Goal: Task Accomplishment & Management: Manage account settings

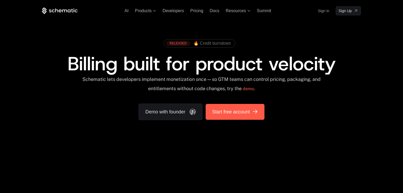
click at [246, 115] on link "Start free account" at bounding box center [234, 112] width 59 height 16
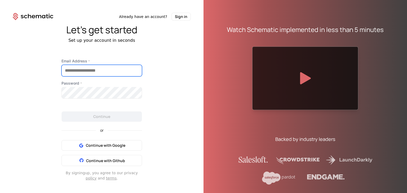
click at [88, 71] on input "Email Address *" at bounding box center [102, 70] width 80 height 11
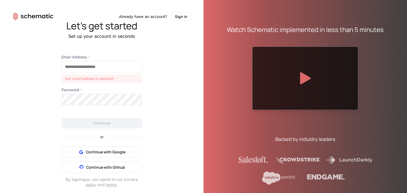
click at [5, 80] on div "Let's get started Set up your account in seconds Email Address * Your email add…" at bounding box center [101, 104] width 203 height 167
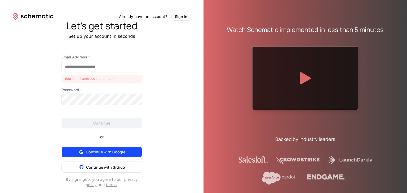
click at [110, 154] on span "Continue with Google" at bounding box center [105, 152] width 39 height 5
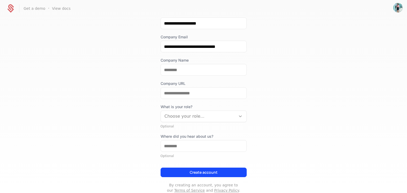
scroll to position [58, 0]
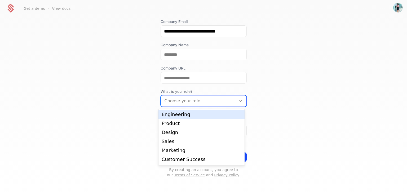
click at [209, 99] on div at bounding box center [198, 100] width 68 height 7
click at [195, 116] on div "Engineering" at bounding box center [202, 114] width 80 height 5
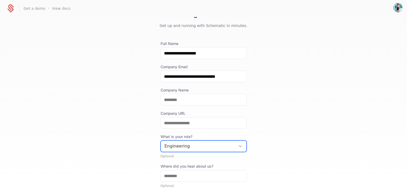
scroll to position [5, 0]
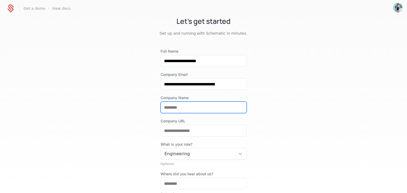
click at [175, 107] on input "Company Name" at bounding box center [204, 107] width 86 height 11
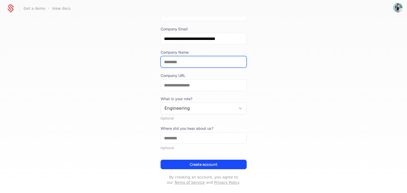
scroll to position [58, 0]
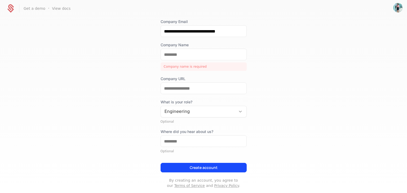
click at [172, 159] on div "Create account" at bounding box center [203, 166] width 86 height 14
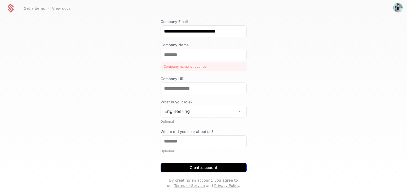
click at [181, 168] on button "Create account" at bounding box center [203, 168] width 86 height 10
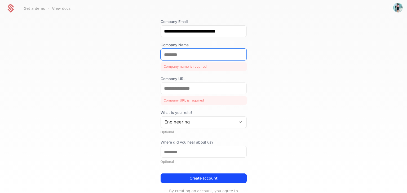
click at [191, 56] on input "Company Name" at bounding box center [204, 54] width 86 height 11
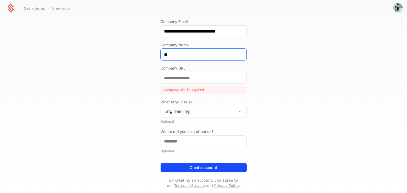
type input "*"
type input "**********"
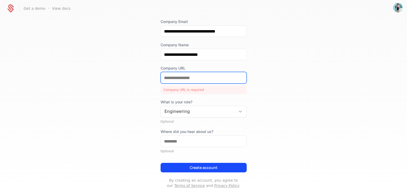
click at [179, 80] on input "Company URL" at bounding box center [204, 77] width 86 height 11
click at [162, 78] on input "**********" at bounding box center [204, 77] width 86 height 11
click at [207, 78] on input "**********" at bounding box center [204, 77] width 86 height 11
click at [194, 80] on input "**********" at bounding box center [204, 77] width 86 height 11
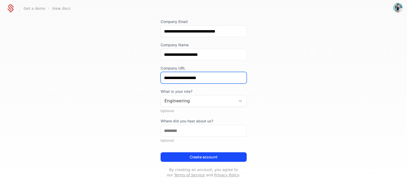
type input "**********"
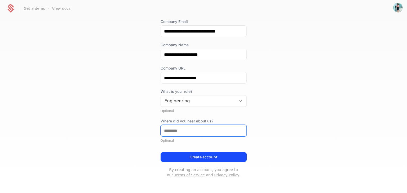
click at [212, 131] on input "Where did you hear about us?" at bounding box center [204, 130] width 86 height 11
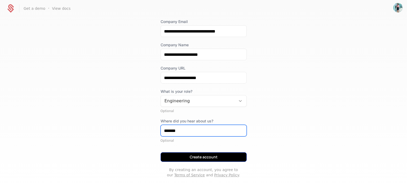
type input "*******"
click at [194, 159] on button "Create account" at bounding box center [203, 158] width 86 height 10
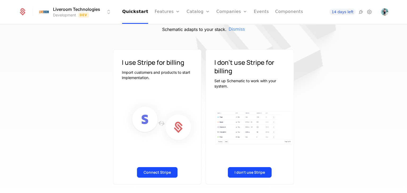
scroll to position [33, 0]
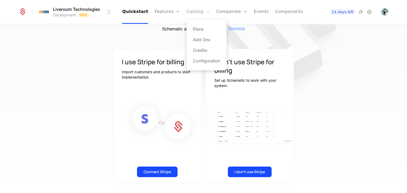
click at [191, 12] on link "Catalog" at bounding box center [198, 12] width 24 height 24
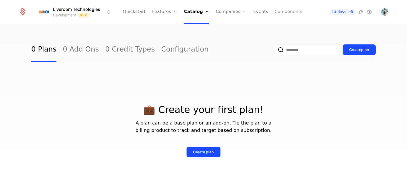
click at [277, 12] on link "Components" at bounding box center [288, 12] width 28 height 24
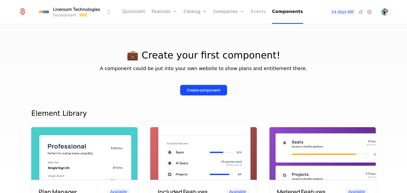
click at [254, 14] on link "Events" at bounding box center [257, 12] width 15 height 24
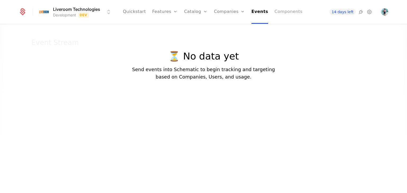
click at [279, 12] on link "Components" at bounding box center [288, 12] width 28 height 24
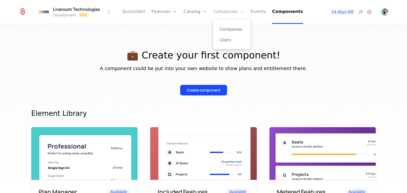
click at [230, 14] on link "Companies" at bounding box center [228, 12] width 31 height 24
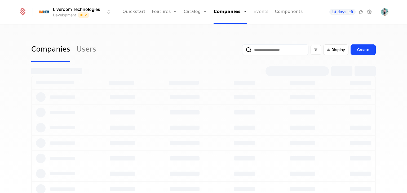
click at [262, 14] on link "Events" at bounding box center [260, 12] width 15 height 24
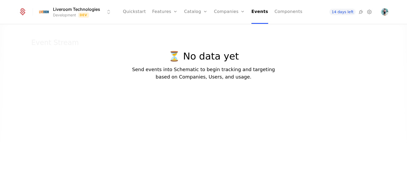
click at [212, 12] on ul "Quickstart Features Features Flags Catalog Plans Add Ons Credits Configuration …" at bounding box center [212, 12] width 179 height 24
click at [217, 12] on link "Companies" at bounding box center [229, 12] width 31 height 24
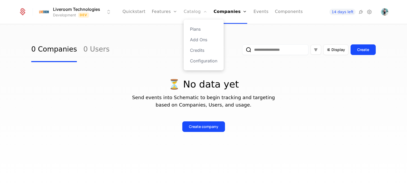
click at [191, 14] on link "Catalog" at bounding box center [195, 12] width 24 height 24
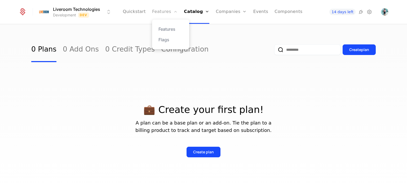
click at [167, 13] on link "Features" at bounding box center [164, 12] width 25 height 24
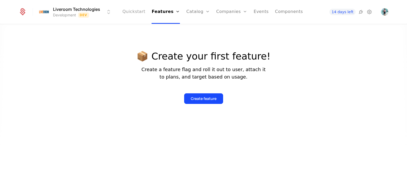
click at [145, 14] on link "Quickstart" at bounding box center [133, 12] width 23 height 24
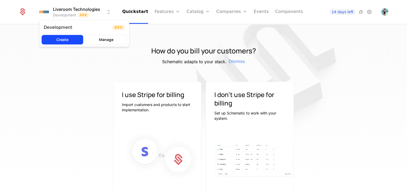
click at [108, 13] on html "Liveroom Technologies Development Dev Quickstart Features Features Flags Catalo…" at bounding box center [203, 96] width 407 height 193
click at [24, 95] on html "Liveroom Technologies Development Dev Quickstart Features Features Flags Catalo…" at bounding box center [203, 96] width 407 height 193
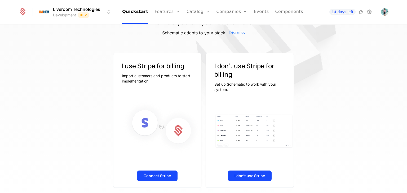
scroll to position [33, 0]
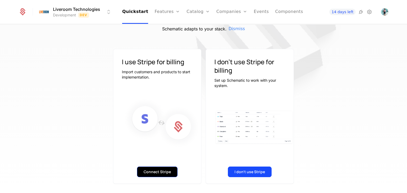
click at [163, 173] on button "Connect Stripe" at bounding box center [157, 172] width 41 height 11
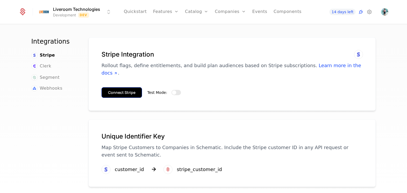
click at [120, 88] on button "Connect Stripe" at bounding box center [121, 92] width 41 height 11
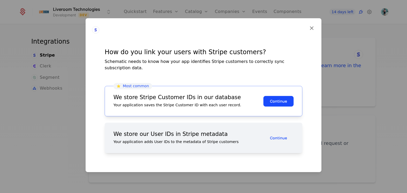
click at [222, 136] on div "We store our User IDs in Stripe metadata Your application adds User IDs to the …" at bounding box center [188, 138] width 150 height 13
click at [311, 32] on icon at bounding box center [311, 28] width 7 height 7
click at [310, 30] on icon at bounding box center [311, 28] width 7 height 7
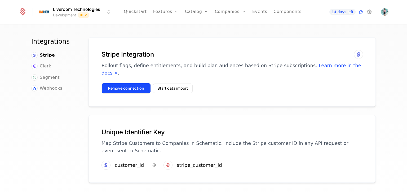
click at [129, 83] on button "Remove connection" at bounding box center [125, 88] width 49 height 11
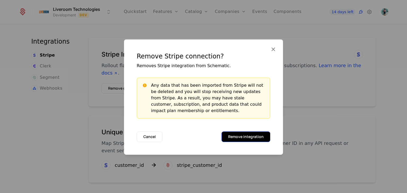
click at [248, 137] on button "Remove integration" at bounding box center [245, 137] width 49 height 11
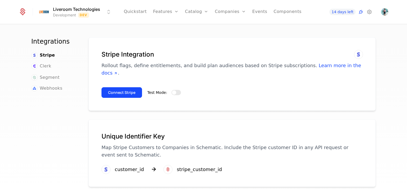
click at [157, 91] on span "Test Mode:" at bounding box center [157, 93] width 20 height 4
click at [171, 90] on button "Test Mode:" at bounding box center [176, 92] width 10 height 5
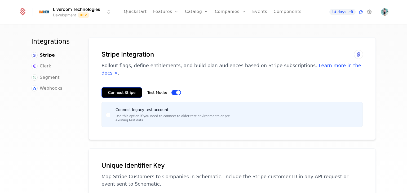
click at [118, 87] on button "Connect Stripe" at bounding box center [121, 92] width 41 height 11
click at [131, 87] on button "Connect Stripe" at bounding box center [121, 92] width 41 height 11
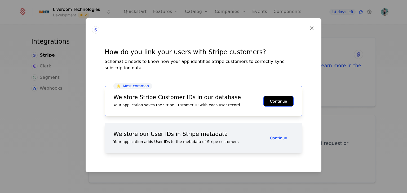
click at [271, 100] on button "Continue" at bounding box center [278, 101] width 30 height 11
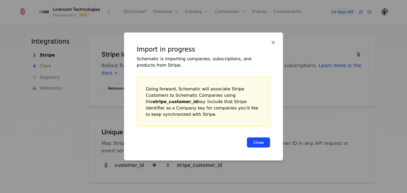
click at [263, 141] on button "Close" at bounding box center [259, 142] width 24 height 11
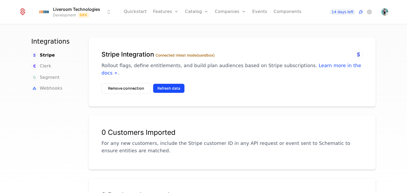
click at [170, 84] on button "Refresh data" at bounding box center [169, 89] width 32 height 10
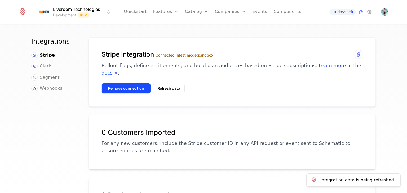
click at [132, 83] on button "Remove connection" at bounding box center [125, 88] width 49 height 11
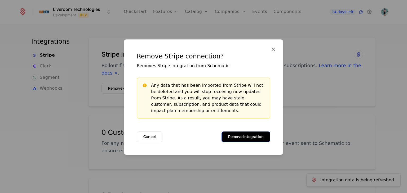
click at [237, 136] on button "Remove integration" at bounding box center [245, 137] width 49 height 11
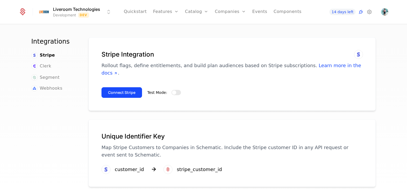
click at [155, 91] on span "Test Mode:" at bounding box center [157, 93] width 20 height 4
click at [171, 90] on button "Test Mode:" at bounding box center [176, 92] width 10 height 5
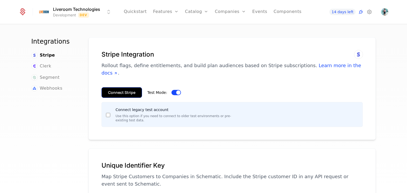
click at [118, 87] on button "Connect Stripe" at bounding box center [121, 92] width 41 height 11
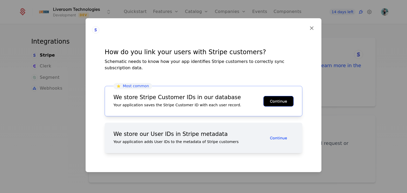
click at [274, 101] on button "Continue" at bounding box center [278, 101] width 30 height 11
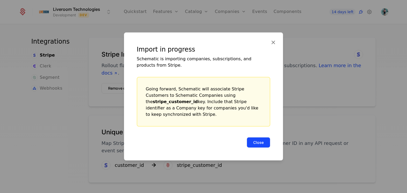
click at [259, 139] on button "Close" at bounding box center [259, 142] width 24 height 11
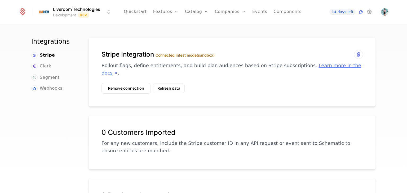
click at [317, 66] on link "Learn more in the docs" at bounding box center [230, 69] width 259 height 13
click at [199, 33] on div "Plans Add Ons Credits Configuration" at bounding box center [205, 45] width 40 height 51
click at [200, 30] on link "Plans" at bounding box center [204, 29] width 27 height 6
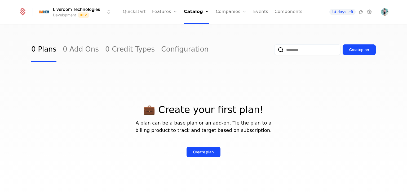
click at [134, 10] on link "Quickstart" at bounding box center [134, 12] width 23 height 24
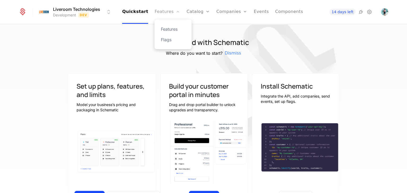
click at [158, 7] on link "Features" at bounding box center [166, 12] width 25 height 24
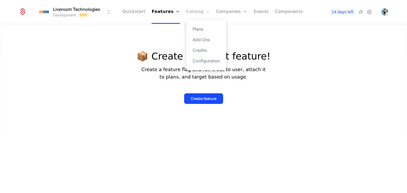
click at [198, 14] on link "Catalog" at bounding box center [198, 12] width 24 height 24
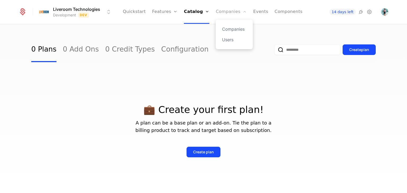
click at [221, 12] on link "Companies" at bounding box center [231, 12] width 31 height 24
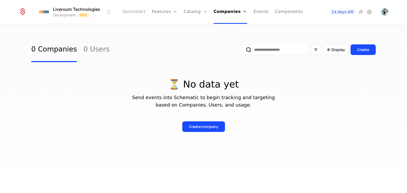
click at [136, 11] on link "Quickstart" at bounding box center [133, 12] width 23 height 24
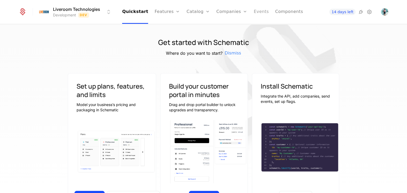
click at [254, 10] on link "Events" at bounding box center [261, 12] width 15 height 24
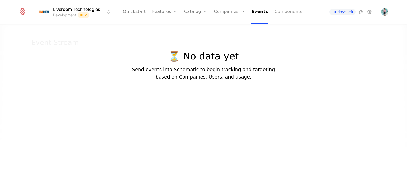
click at [276, 13] on link "Components" at bounding box center [288, 12] width 28 height 24
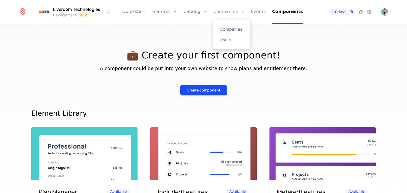
click at [222, 12] on link "Companies" at bounding box center [228, 12] width 31 height 24
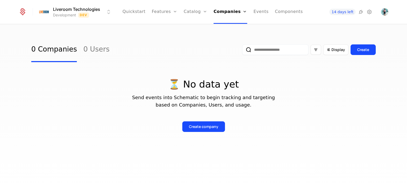
click at [250, 13] on ul "Quickstart Features Features Flags Catalog Plans Add Ons Credits Configuration …" at bounding box center [212, 12] width 180 height 24
click at [253, 15] on link "Events" at bounding box center [260, 12] width 15 height 24
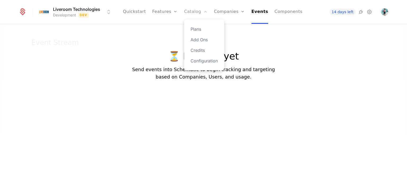
click at [195, 15] on link "Catalog" at bounding box center [196, 12] width 24 height 24
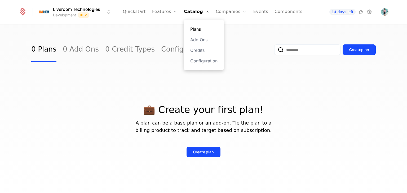
click at [195, 31] on link "Plans" at bounding box center [203, 29] width 27 height 6
click at [196, 31] on link "Plans" at bounding box center [203, 29] width 27 height 6
click at [203, 59] on link "Configuration" at bounding box center [203, 61] width 27 height 6
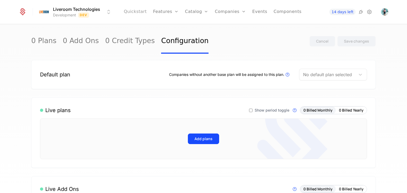
click at [142, 8] on link "Quickstart" at bounding box center [135, 12] width 23 height 24
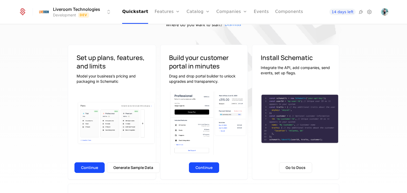
scroll to position [26, 0]
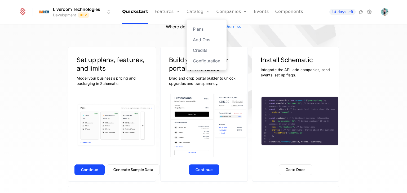
click at [192, 11] on link "Catalog" at bounding box center [198, 12] width 24 height 24
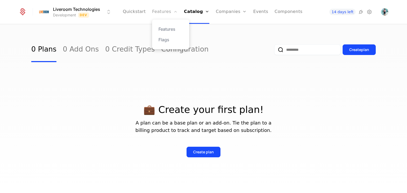
click at [162, 8] on link "Features" at bounding box center [164, 12] width 25 height 24
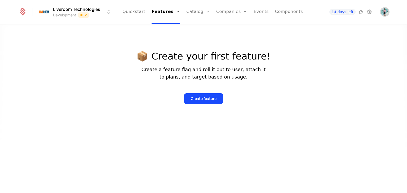
click at [381, 14] on img "Open user button" at bounding box center [384, 11] width 7 height 7
click at [43, 11] on html "Liveroom Technologies Development Dev Quickstart Features Features Flags Catalo…" at bounding box center [203, 96] width 407 height 193
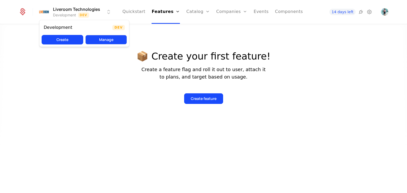
click at [105, 37] on button "Manage" at bounding box center [106, 40] width 42 height 10
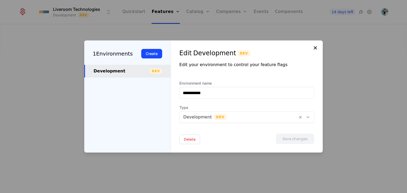
click at [314, 51] on icon at bounding box center [315, 48] width 6 height 6
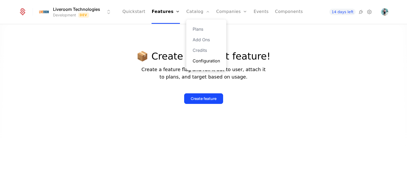
click at [203, 62] on link "Configuration" at bounding box center [205, 61] width 27 height 6
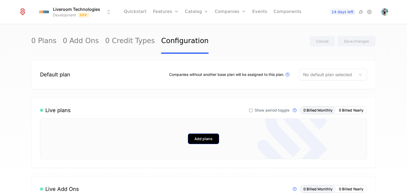
click at [202, 143] on button "Add plans" at bounding box center [203, 139] width 31 height 11
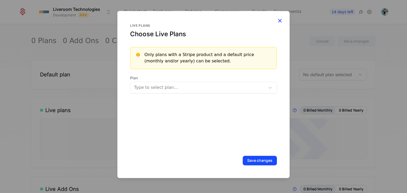
click at [281, 20] on icon "button" at bounding box center [279, 20] width 7 height 7
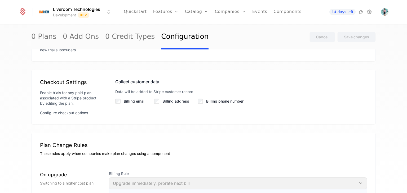
scroll to position [371, 0]
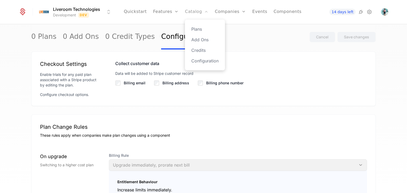
click at [199, 10] on link "Catalog" at bounding box center [197, 12] width 24 height 24
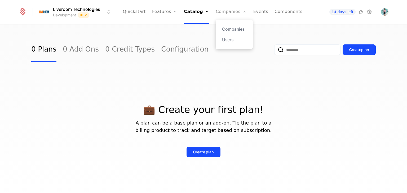
click at [232, 10] on link "Companies" at bounding box center [231, 12] width 31 height 24
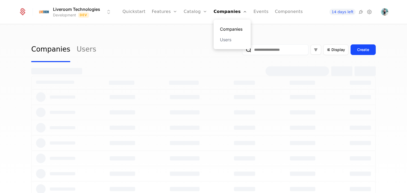
click at [232, 30] on link "Companies" at bounding box center [232, 29] width 24 height 6
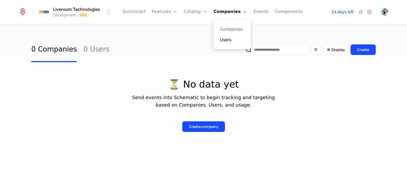
click at [231, 40] on link "Users" at bounding box center [232, 40] width 24 height 6
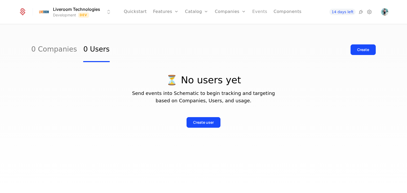
click at [257, 7] on link "Events" at bounding box center [259, 12] width 15 height 24
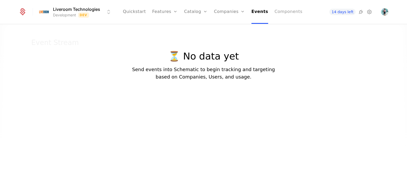
click at [280, 13] on link "Components" at bounding box center [288, 12] width 28 height 24
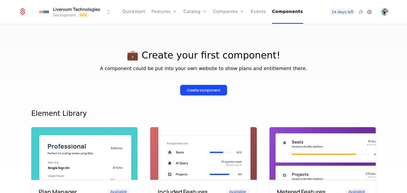
click at [368, 12] on icon at bounding box center [369, 12] width 6 height 6
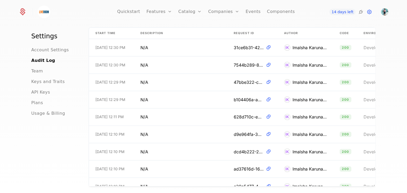
scroll to position [39, 0]
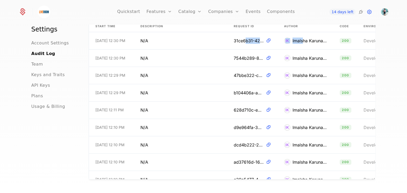
drag, startPoint x: 244, startPoint y: 180, endPoint x: 301, endPoint y: 179, distance: 56.7
click at [301, 179] on div "Audit Log Logs are stored for 14 days. All User API All Environments Start Time…" at bounding box center [231, 91] width 287 height 186
click at [50, 132] on div "Settings Account Settings Audit Log Team Keys and Traits API Keys Plans Usage &…" at bounding box center [53, 104] width 44 height 159
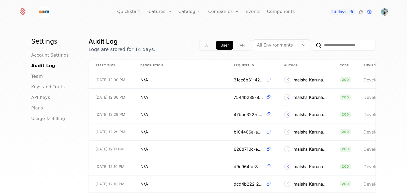
scroll to position [0, 0]
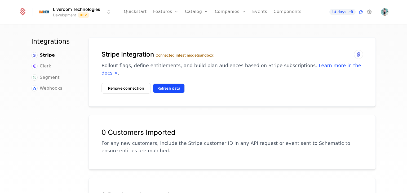
click at [170, 84] on button "Refresh data" at bounding box center [169, 89] width 32 height 10
click at [171, 84] on button "Refresh data" at bounding box center [169, 89] width 32 height 10
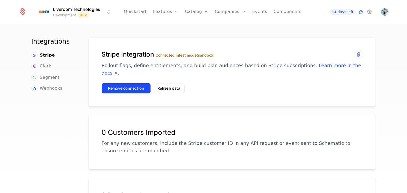
click at [143, 83] on button "Remove connection" at bounding box center [125, 88] width 49 height 11
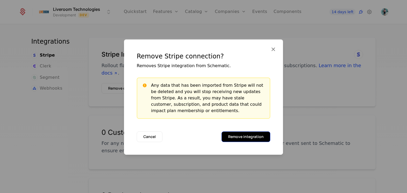
click at [240, 136] on button "Remove integration" at bounding box center [245, 137] width 49 height 11
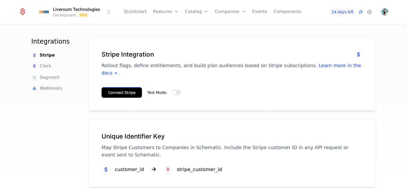
click at [129, 87] on button "Connect Stripe" at bounding box center [121, 92] width 41 height 11
click at [158, 91] on span "Test Mode:" at bounding box center [157, 93] width 20 height 4
click at [171, 90] on button "Test Mode:" at bounding box center [176, 92] width 10 height 5
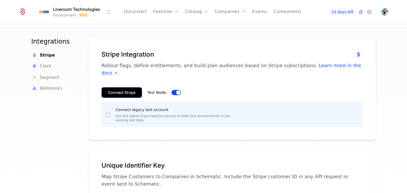
click at [114, 88] on button "Connect Stripe" at bounding box center [121, 92] width 41 height 11
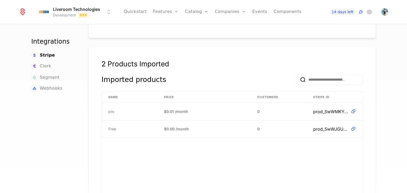
scroll to position [132, 0]
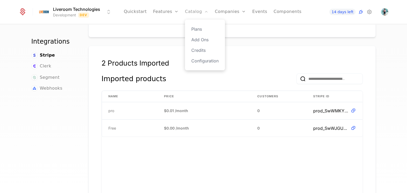
click at [200, 15] on link "Catalog" at bounding box center [197, 12] width 24 height 24
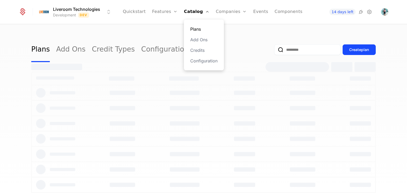
click at [196, 32] on link "Plans" at bounding box center [203, 29] width 27 height 6
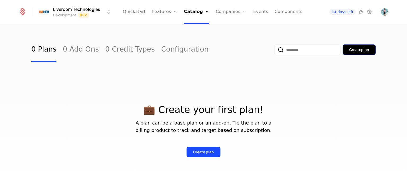
click at [362, 52] on div "Create plan" at bounding box center [359, 49] width 20 height 5
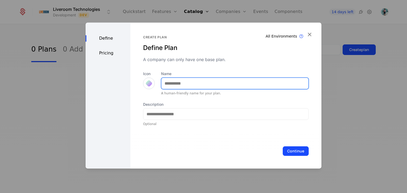
click at [177, 87] on input "Name" at bounding box center [234, 83] width 147 height 11
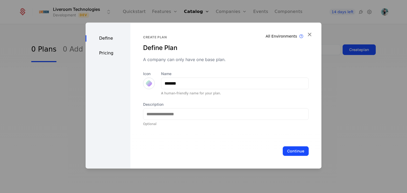
click at [147, 86] on div at bounding box center [148, 83] width 7 height 7
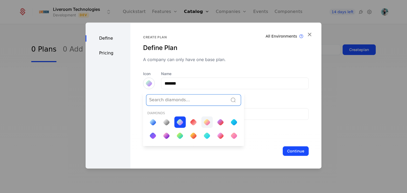
click at [203, 122] on div at bounding box center [206, 122] width 7 height 7
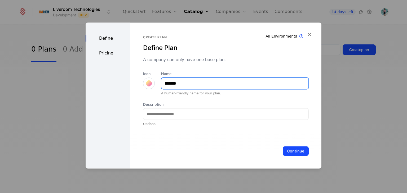
drag, startPoint x: 183, startPoint y: 85, endPoint x: 156, endPoint y: 83, distance: 27.6
click at [156, 83] on div "Icon Name ******* A human-friendly name for your plan." at bounding box center [225, 83] width 165 height 24
type input "****"
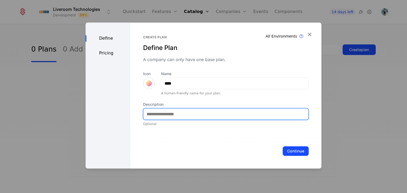
click at [166, 112] on input "Description" at bounding box center [225, 114] width 165 height 11
type input "**********"
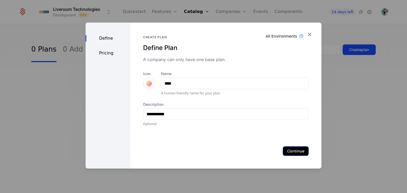
click at [294, 151] on button "Continue" at bounding box center [296, 151] width 26 height 10
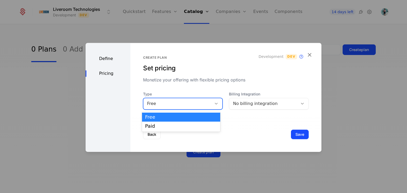
click at [215, 105] on icon at bounding box center [216, 103] width 5 height 5
click at [194, 121] on div "Free" at bounding box center [181, 117] width 78 height 9
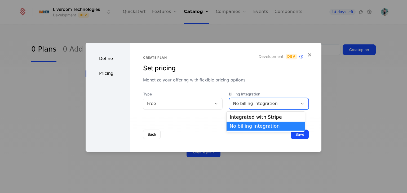
click at [263, 105] on div "No billing integration" at bounding box center [263, 104] width 61 height 6
click at [87, 123] on div "Define Pricing" at bounding box center [108, 97] width 45 height 109
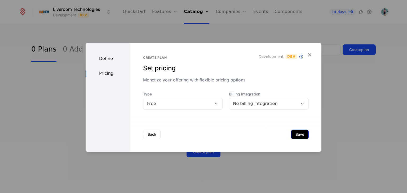
click at [300, 134] on button "Save" at bounding box center [300, 135] width 18 height 10
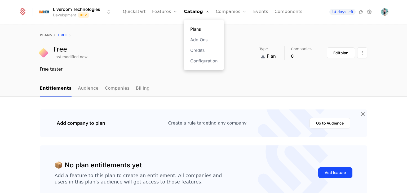
click at [201, 30] on link "Plans" at bounding box center [203, 29] width 27 height 6
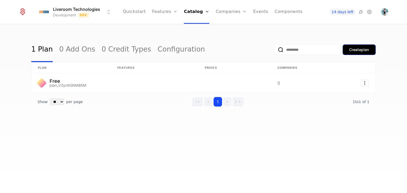
click at [365, 49] on div "Create plan" at bounding box center [359, 49] width 20 height 5
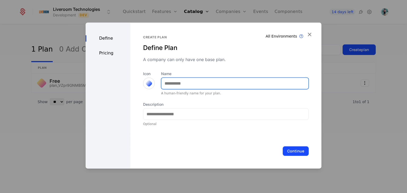
click at [182, 83] on input "Name" at bounding box center [234, 83] width 147 height 11
type input "*"
type input "*******"
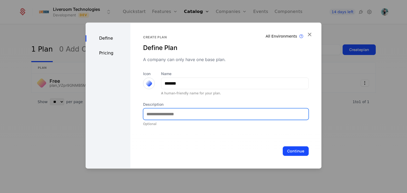
click at [173, 113] on input "Description" at bounding box center [225, 114] width 165 height 11
type input "****"
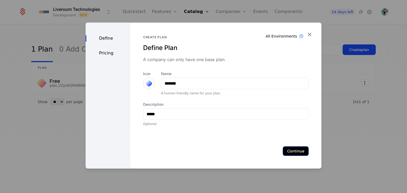
click at [284, 155] on button "Continue" at bounding box center [296, 151] width 26 height 10
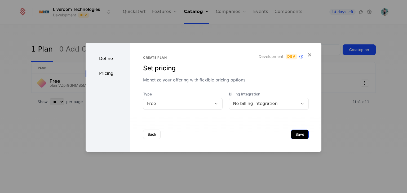
click at [298, 134] on button "Save" at bounding box center [300, 135] width 18 height 10
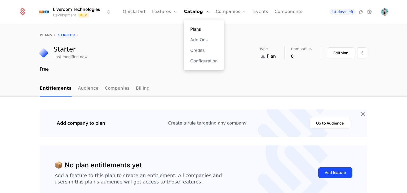
click at [199, 30] on link "Plans" at bounding box center [203, 29] width 27 height 6
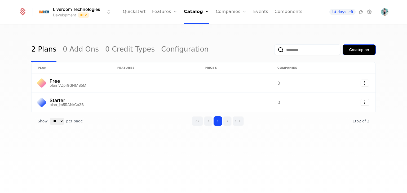
click at [358, 51] on div "Create plan" at bounding box center [359, 49] width 20 height 5
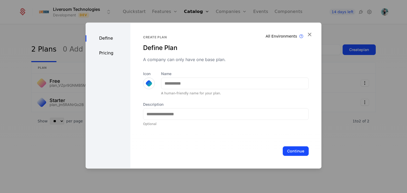
click at [146, 83] on div at bounding box center [148, 83] width 7 height 7
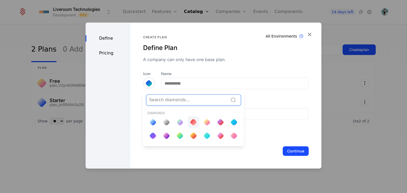
click at [190, 119] on div at bounding box center [193, 122] width 7 height 7
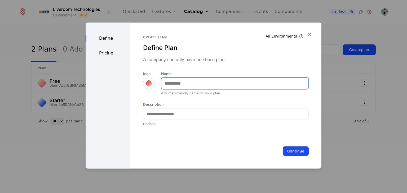
click at [183, 83] on input "Name" at bounding box center [234, 83] width 147 height 11
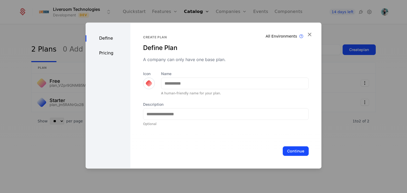
click at [146, 83] on div "Icon" at bounding box center [149, 83] width 12 height 24
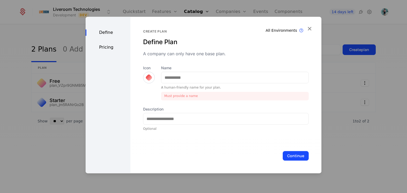
click at [148, 79] on div at bounding box center [148, 77] width 7 height 7
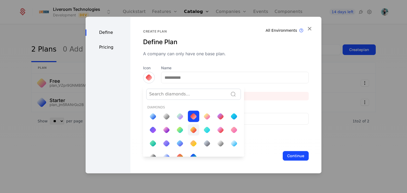
click at [190, 127] on div at bounding box center [193, 129] width 7 height 7
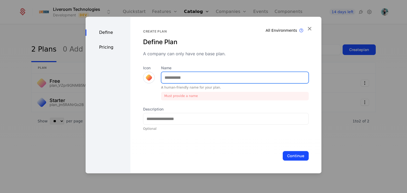
click at [185, 80] on input "Name" at bounding box center [234, 77] width 147 height 11
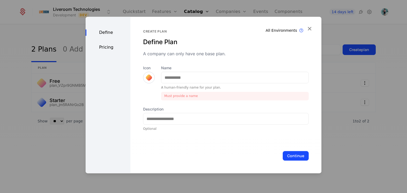
click at [149, 78] on div at bounding box center [148, 77] width 7 height 7
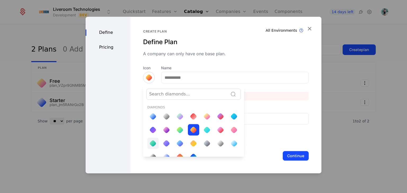
click at [154, 141] on div at bounding box center [152, 143] width 5 height 5
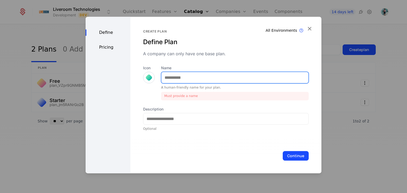
click at [180, 79] on input "Name" at bounding box center [234, 77] width 147 height 11
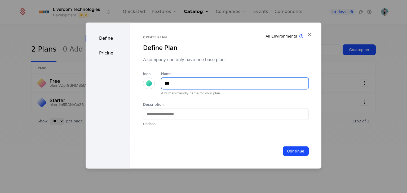
type input "***"
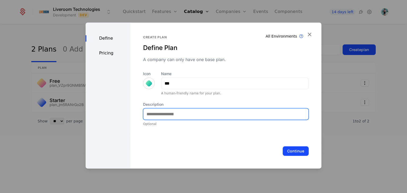
click at [185, 113] on input "Description" at bounding box center [225, 114] width 165 height 11
click at [157, 115] on input "**********" at bounding box center [225, 114] width 165 height 11
type input "**********"
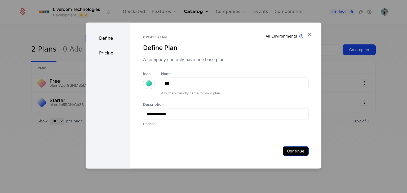
click at [291, 151] on button "Continue" at bounding box center [296, 151] width 26 height 10
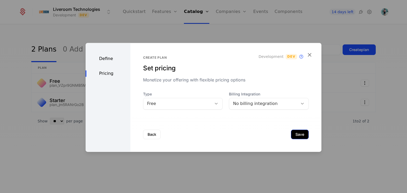
click at [293, 136] on button "Save" at bounding box center [300, 135] width 18 height 10
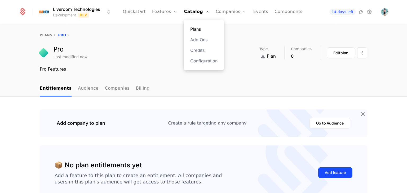
click at [194, 29] on link "Plans" at bounding box center [203, 29] width 27 height 6
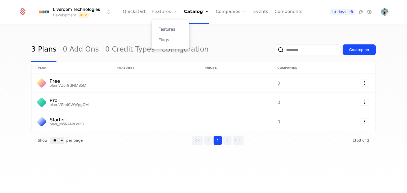
click at [166, 14] on link "Features" at bounding box center [164, 12] width 25 height 24
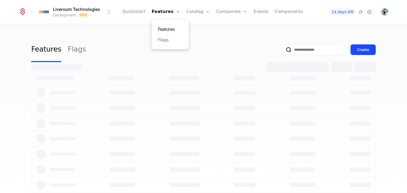
click at [173, 27] on link "Features" at bounding box center [170, 29] width 24 height 6
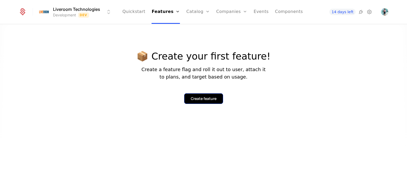
click at [199, 97] on div "Create feature" at bounding box center [204, 98] width 26 height 5
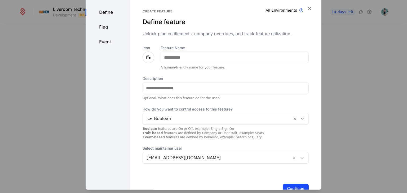
click at [148, 57] on icon at bounding box center [148, 58] width 6 height 6
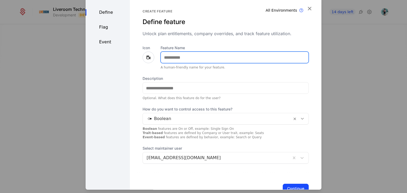
click at [177, 57] on input "Feature Name" at bounding box center [234, 57] width 147 height 11
type input "*****"
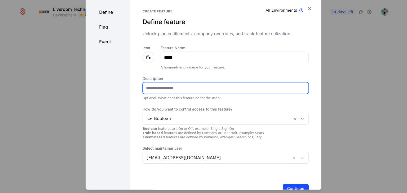
click at [169, 87] on input "Description" at bounding box center [225, 88] width 165 height 11
type input "**********"
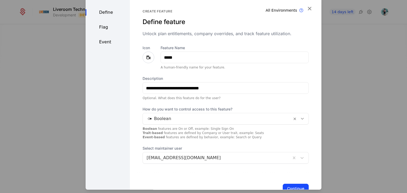
click at [300, 118] on icon at bounding box center [302, 119] width 5 height 5
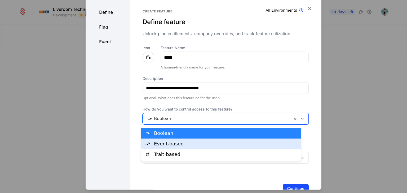
click at [212, 144] on div "Event-based" at bounding box center [226, 144] width 144 height 5
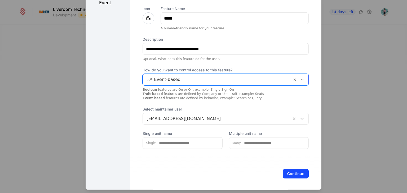
scroll to position [41, 0]
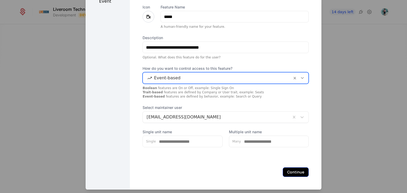
click at [288, 170] on button "Continue" at bounding box center [296, 173] width 26 height 10
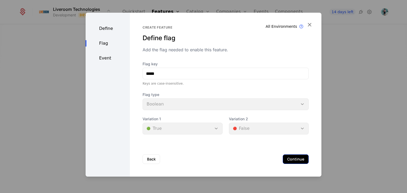
scroll to position [0, 0]
click at [293, 161] on button "Continue" at bounding box center [296, 160] width 26 height 10
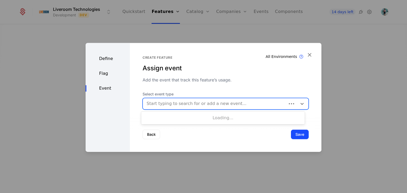
click at [149, 103] on div at bounding box center [214, 103] width 136 height 7
type input "****"
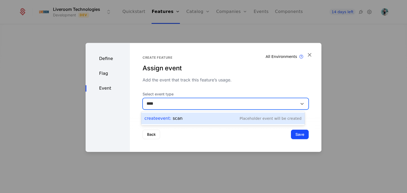
click at [198, 118] on div "Create Event : scan Placeholder Event will be created" at bounding box center [222, 118] width 157 height 7
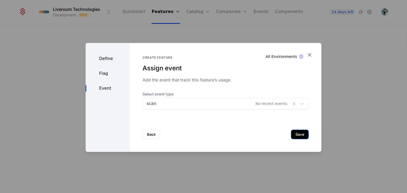
click at [297, 133] on button "Save" at bounding box center [300, 135] width 18 height 10
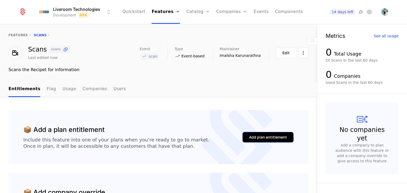
click at [260, 141] on button "Add plan entitlement" at bounding box center [267, 137] width 51 height 11
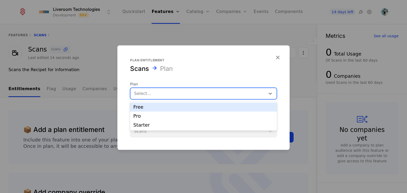
click at [149, 92] on div at bounding box center [198, 93] width 128 height 7
click at [154, 106] on div "Free" at bounding box center [203, 107] width 140 height 5
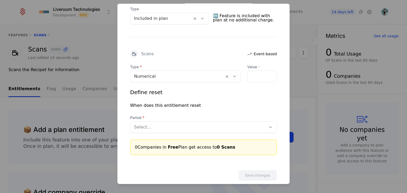
scroll to position [132, 0]
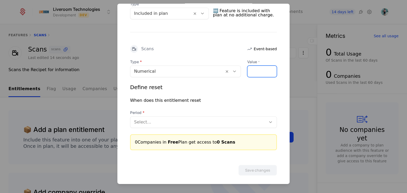
click at [249, 70] on input "Value *" at bounding box center [261, 71] width 29 height 11
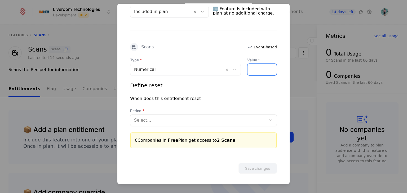
scroll to position [136, 0]
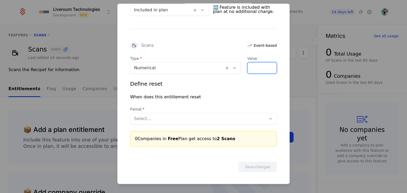
type input "*"
click at [177, 121] on div at bounding box center [198, 118] width 128 height 7
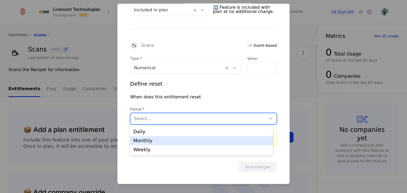
click at [147, 142] on div "Monthly" at bounding box center [201, 140] width 136 height 5
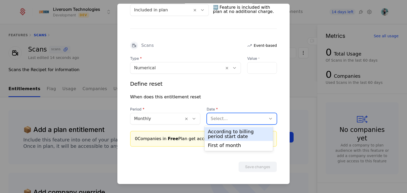
click at [243, 121] on div at bounding box center [236, 118] width 52 height 7
click at [229, 132] on div "According to billing period start date" at bounding box center [239, 134] width 62 height 10
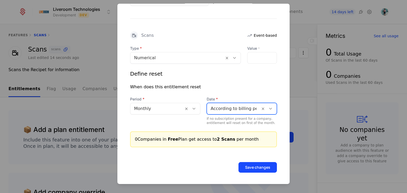
scroll to position [146, 0]
click at [247, 170] on button "Save changes" at bounding box center [257, 167] width 38 height 11
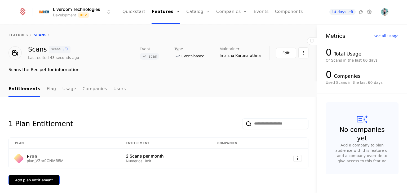
click at [40, 181] on div "Add plan entitlement" at bounding box center [34, 180] width 38 height 5
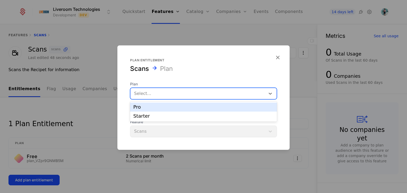
click at [141, 95] on div at bounding box center [198, 93] width 128 height 7
click at [153, 110] on div "Pro" at bounding box center [203, 107] width 147 height 9
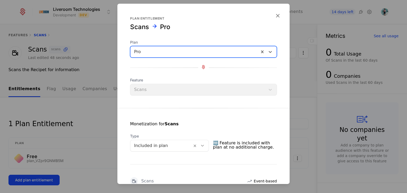
click at [150, 53] on div at bounding box center [194, 51] width 121 height 7
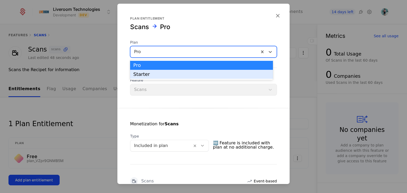
click at [141, 75] on div "Starter" at bounding box center [201, 74] width 136 height 5
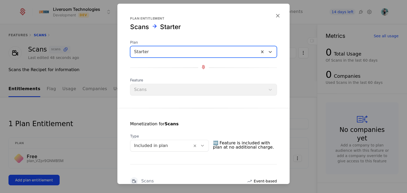
click at [143, 88] on div "Feature Scans" at bounding box center [203, 87] width 147 height 18
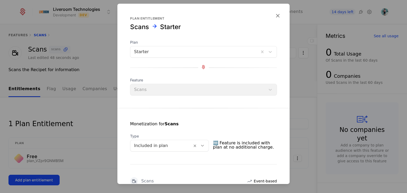
click at [143, 91] on div "Feature Scans" at bounding box center [203, 87] width 147 height 18
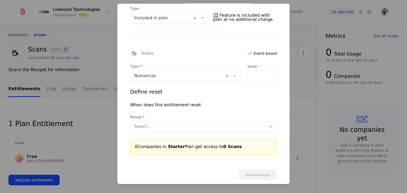
scroll to position [132, 0]
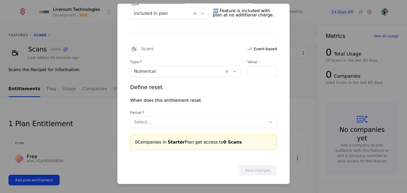
click at [154, 124] on div at bounding box center [198, 122] width 128 height 7
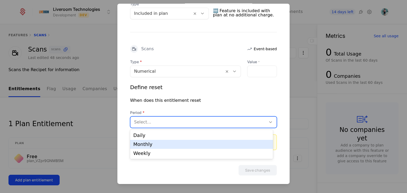
click at [151, 145] on div "Monthly" at bounding box center [201, 144] width 136 height 5
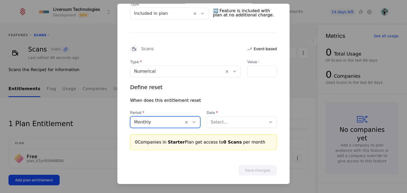
click at [228, 123] on div at bounding box center [236, 122] width 52 height 7
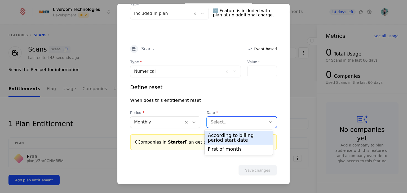
click at [225, 138] on div "According to billing period start date" at bounding box center [239, 138] width 62 height 10
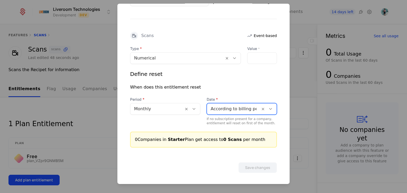
scroll to position [146, 0]
click at [247, 55] on input "Value *" at bounding box center [261, 57] width 29 height 11
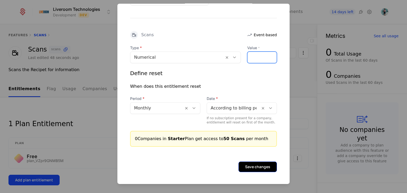
type input "**"
click at [256, 165] on button "Save changes" at bounding box center [257, 167] width 38 height 11
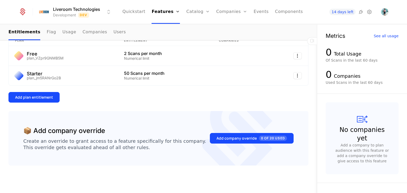
scroll to position [104, 0]
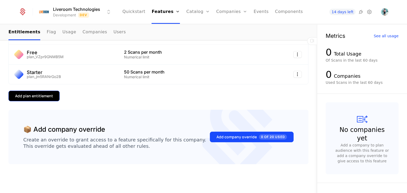
click at [42, 95] on div "Add plan entitlement" at bounding box center [34, 95] width 38 height 5
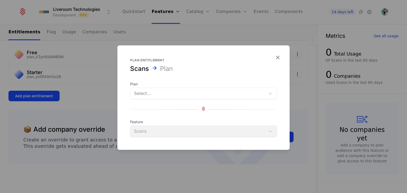
click at [162, 95] on div at bounding box center [198, 93] width 128 height 7
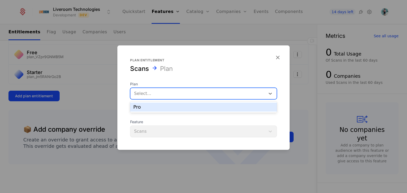
click at [154, 107] on div "Pro" at bounding box center [203, 107] width 140 height 5
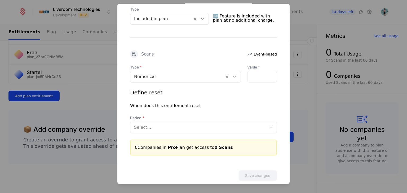
scroll to position [132, 0]
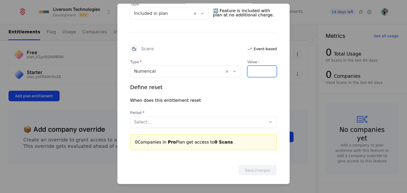
click at [248, 73] on input "Value *" at bounding box center [261, 71] width 29 height 11
type input "***"
click at [166, 122] on div at bounding box center [198, 122] width 128 height 7
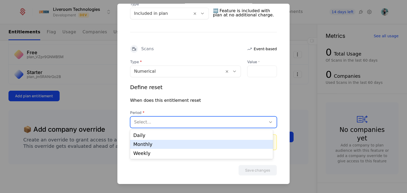
click at [147, 144] on div "Monthly" at bounding box center [201, 144] width 136 height 5
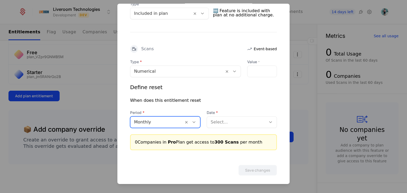
click at [235, 124] on div at bounding box center [236, 122] width 52 height 7
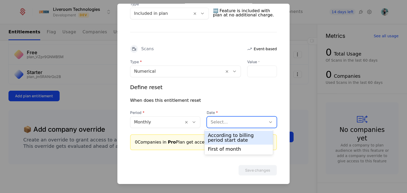
click at [227, 142] on div "According to billing period start date" at bounding box center [239, 138] width 62 height 10
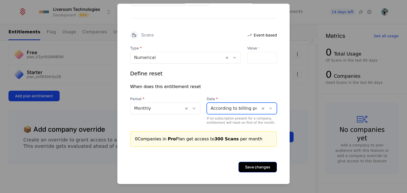
scroll to position [146, 0]
click at [247, 165] on button "Save changes" at bounding box center [257, 167] width 38 height 11
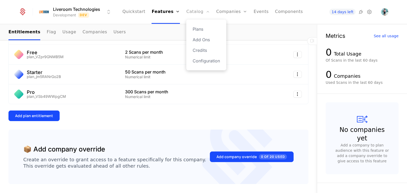
click at [196, 14] on link "Catalog" at bounding box center [198, 12] width 24 height 24
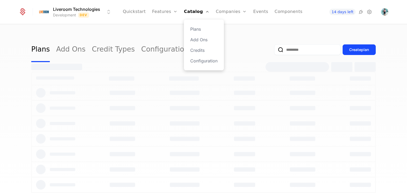
click at [192, 32] on div "Plans Add Ons Credits Configuration" at bounding box center [204, 45] width 40 height 51
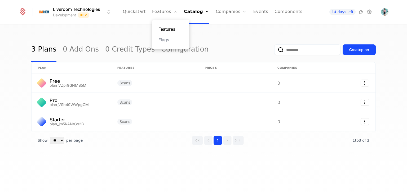
click at [167, 28] on link "Features" at bounding box center [170, 29] width 24 height 6
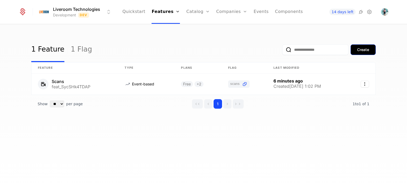
click at [358, 48] on div "Create" at bounding box center [363, 49] width 12 height 5
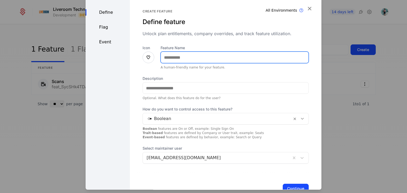
click at [208, 56] on input "Feature Name" at bounding box center [234, 57] width 147 height 11
type input "**********"
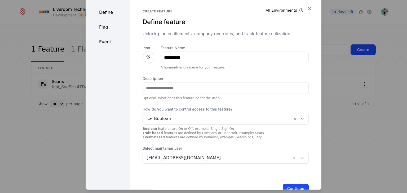
click at [143, 56] on div at bounding box center [148, 58] width 12 height 12
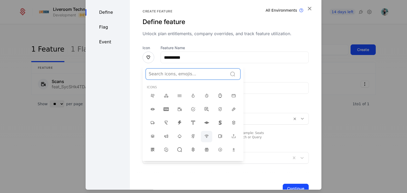
click at [203, 136] on icon at bounding box center [206, 136] width 6 height 6
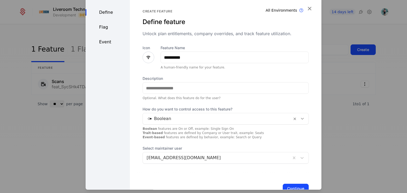
click at [147, 57] on icon at bounding box center [148, 58] width 6 height 6
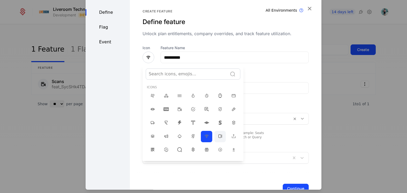
click at [217, 135] on icon at bounding box center [220, 136] width 6 height 6
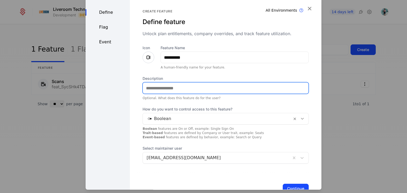
click at [166, 88] on input "Description" at bounding box center [225, 88] width 165 height 11
type input "**********"
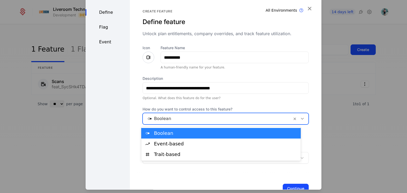
click at [203, 119] on div at bounding box center [217, 118] width 142 height 7
click at [179, 137] on div "Boolean" at bounding box center [220, 133] width 159 height 11
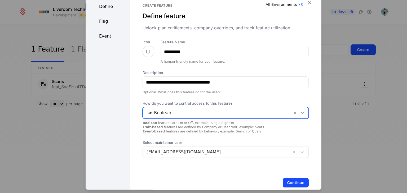
scroll to position [16, 0]
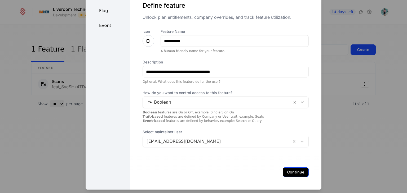
click at [292, 175] on button "Continue" at bounding box center [296, 173] width 26 height 10
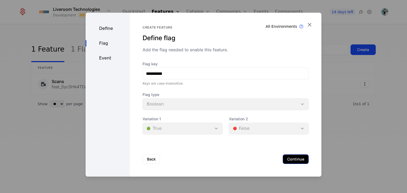
click at [297, 160] on button "Continue" at bounding box center [296, 160] width 26 height 10
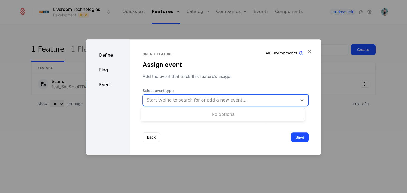
click at [176, 99] on div at bounding box center [219, 100] width 147 height 7
click at [298, 140] on button "Save" at bounding box center [300, 138] width 18 height 10
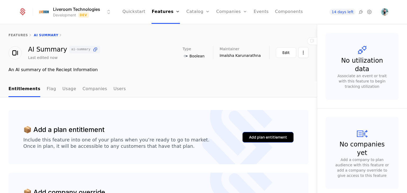
click at [262, 138] on div "Add plan entitlement" at bounding box center [268, 137] width 38 height 5
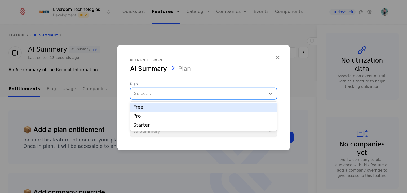
click at [154, 94] on div at bounding box center [198, 93] width 128 height 7
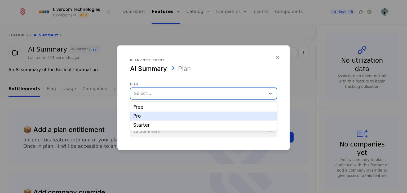
click at [143, 116] on div "Pro" at bounding box center [203, 116] width 140 height 5
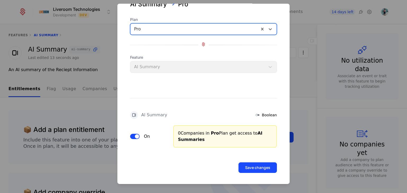
scroll to position [24, 0]
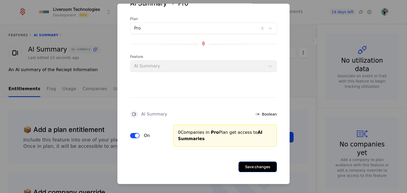
click at [259, 165] on button "Save changes" at bounding box center [257, 167] width 38 height 11
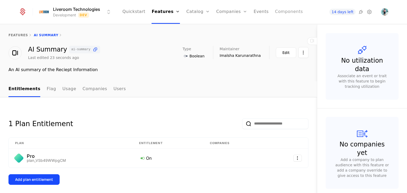
click at [282, 13] on link "Components" at bounding box center [289, 12] width 28 height 24
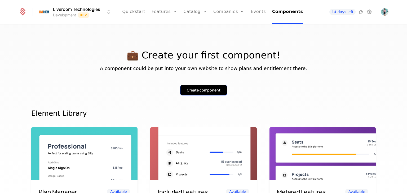
click at [199, 91] on div "Create component" at bounding box center [204, 90] width 34 height 5
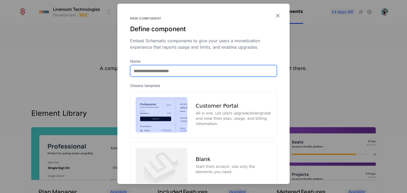
click at [159, 70] on input "Name" at bounding box center [203, 70] width 146 height 11
type input "**********"
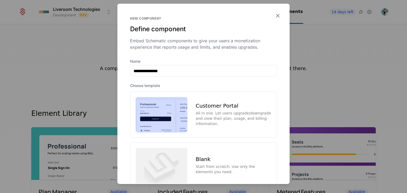
click at [222, 121] on div "All in one. Let users upgrade/downgrade and view their plan, usage, and billing…" at bounding box center [233, 119] width 75 height 16
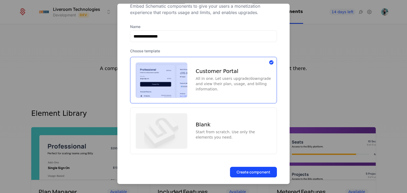
scroll to position [38, 0]
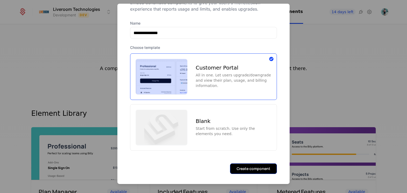
click at [240, 163] on button "Create component" at bounding box center [253, 168] width 47 height 11
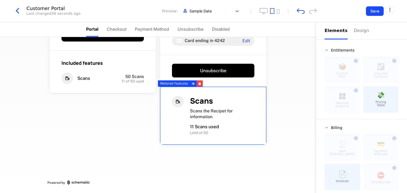
click at [383, 100] on div "💸 Pricing Table" at bounding box center [380, 99] width 35 height 26
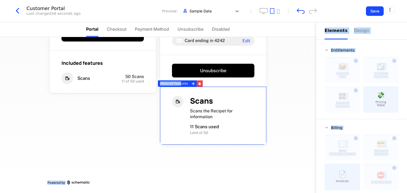
drag, startPoint x: 176, startPoint y: 84, endPoint x: 137, endPoint y: 93, distance: 39.9
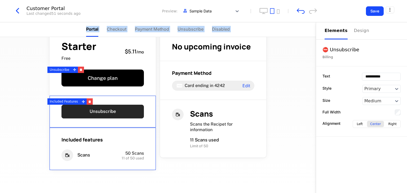
scroll to position [14, 0]
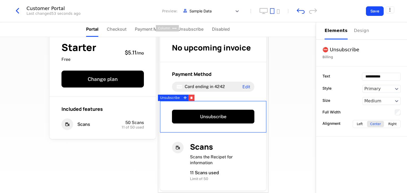
click at [282, 148] on div "Starter Free $5.11 / mo Change plan Included features Scans 50 Scans 11 of 50 u…" at bounding box center [158, 115] width 316 height 156
click at [288, 106] on div "Starter Free $5.11 / mo Change plan Included features Scans 50 Scans 11 of 50 u…" at bounding box center [158, 115] width 316 height 156
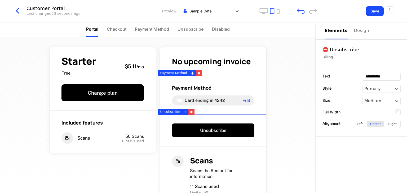
scroll to position [0, 0]
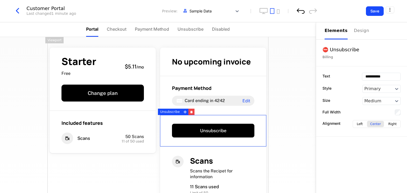
click at [303, 10] on icon "undo" at bounding box center [301, 11] width 8 height 6
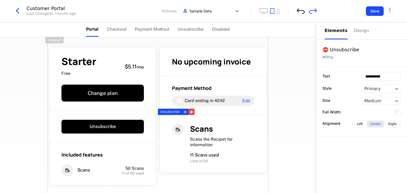
click at [303, 10] on icon "undo" at bounding box center [301, 11] width 8 height 6
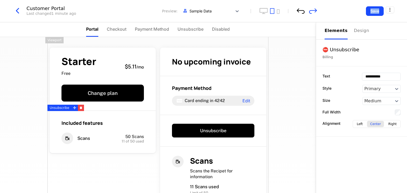
click at [303, 10] on icon "undo" at bounding box center [301, 11] width 8 height 6
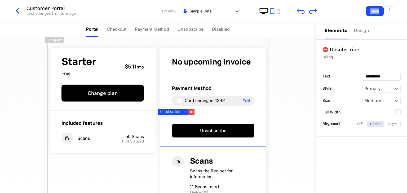
click at [263, 10] on icon "desktop" at bounding box center [263, 11] width 8 height 6
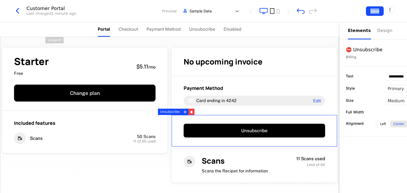
click at [274, 10] on icon "tablet" at bounding box center [272, 11] width 4 height 6
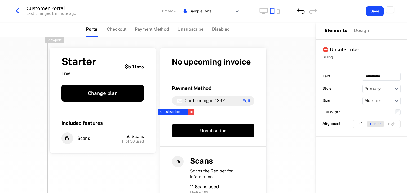
click at [298, 12] on icon "undo" at bounding box center [301, 10] width 8 height 5
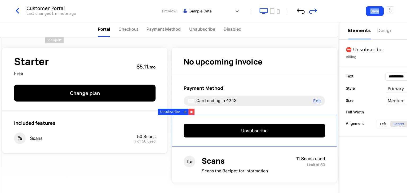
click at [298, 12] on icon "undo" at bounding box center [301, 10] width 8 height 5
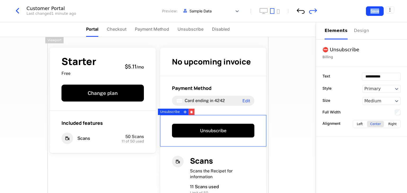
click at [298, 12] on icon "undo" at bounding box center [301, 10] width 8 height 5
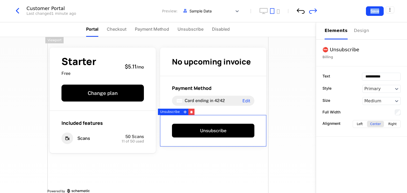
click at [298, 12] on icon "undo" at bounding box center [301, 10] width 8 height 5
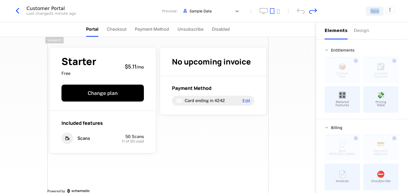
click at [298, 12] on icon "undo" at bounding box center [301, 10] width 8 height 5
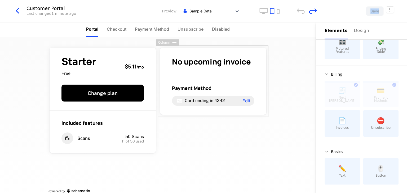
click at [343, 124] on span "📄" at bounding box center [342, 121] width 8 height 6
click at [56, 41] on div "Viewport" at bounding box center [54, 40] width 18 height 6
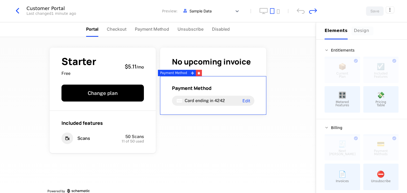
click at [355, 28] on div "Design" at bounding box center [362, 31] width 17 height 6
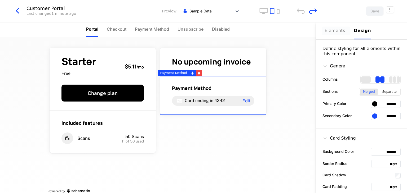
click at [334, 33] on div "Elements" at bounding box center [335, 31] width 23 height 6
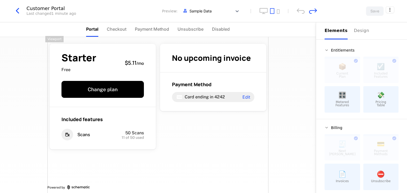
scroll to position [9, 0]
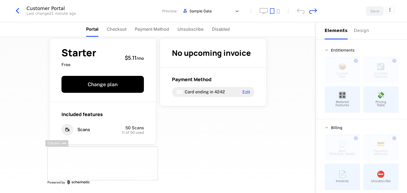
click at [116, 172] on div at bounding box center [102, 164] width 110 height 34
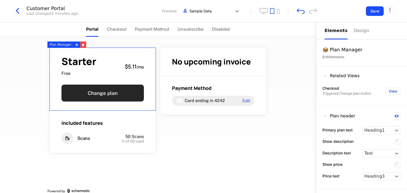
scroll to position [0, 0]
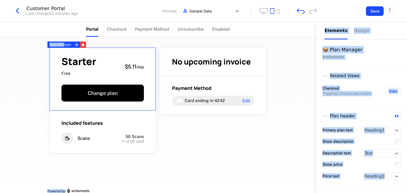
drag, startPoint x: 63, startPoint y: 45, endPoint x: 118, endPoint y: 48, distance: 55.2
click at [118, 48] on div "Customer Portal Last changed 2 minutes ago Preview: Sample Data Save Portal Che…" at bounding box center [203, 85] width 407 height 171
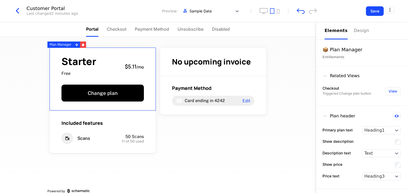
click at [64, 46] on div "Plan Manager" at bounding box center [60, 45] width 26 height 6
click at [120, 35] on li "Checkout" at bounding box center [117, 29] width 20 height 15
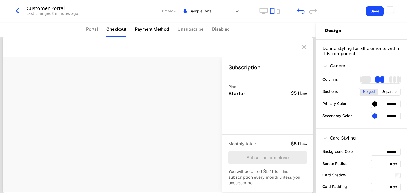
click at [147, 26] on span "Payment Method" at bounding box center [152, 29] width 34 height 6
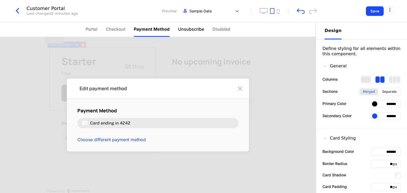
click at [191, 31] on span "Unsubscribe" at bounding box center [191, 29] width 26 height 6
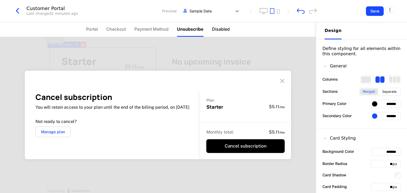
click at [215, 28] on span "Disabled" at bounding box center [221, 29] width 18 height 6
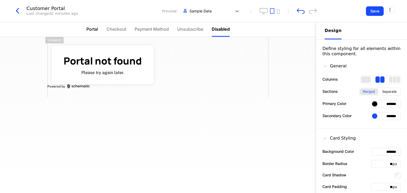
click at [97, 28] on span "Portal" at bounding box center [92, 29] width 12 height 6
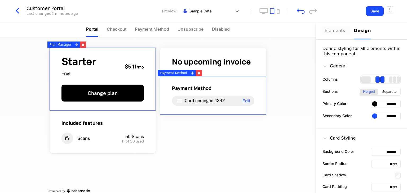
click at [339, 30] on div "Elements" at bounding box center [335, 31] width 23 height 6
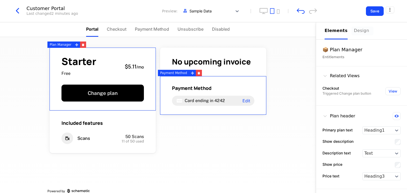
click at [354, 33] on div "Design" at bounding box center [362, 31] width 17 height 6
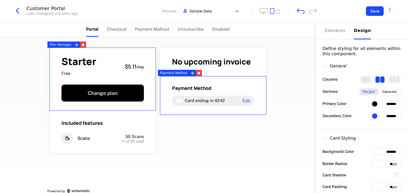
click at [321, 28] on div "Elements Design" at bounding box center [361, 30] width 91 height 17
click at [331, 31] on div "Elements" at bounding box center [335, 31] width 23 height 6
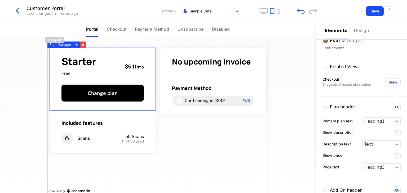
scroll to position [97, 0]
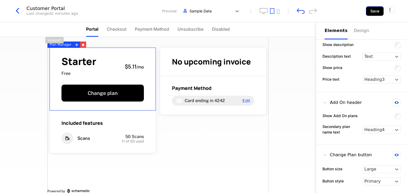
click at [375, 14] on button "Save" at bounding box center [375, 11] width 18 height 10
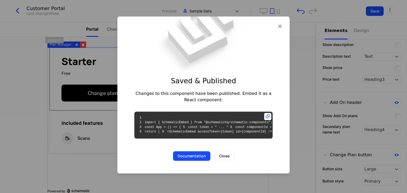
scroll to position [18, 0]
click at [202, 161] on button "Documentation" at bounding box center [191, 156] width 37 height 10
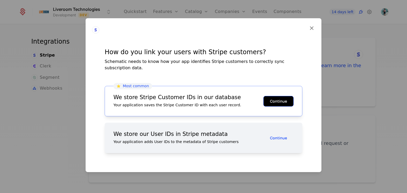
click at [272, 99] on button "Continue" at bounding box center [278, 101] width 30 height 11
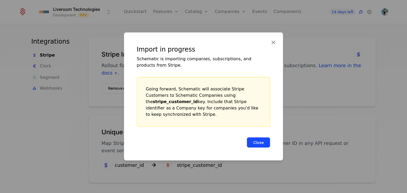
click at [258, 138] on button "Close" at bounding box center [259, 142] width 24 height 11
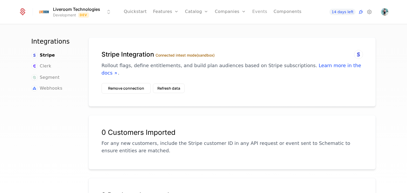
click at [256, 12] on link "Events" at bounding box center [259, 12] width 15 height 24
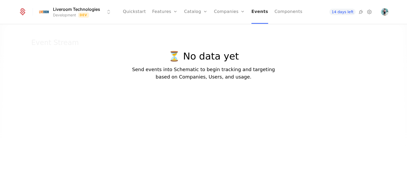
click at [258, 13] on link "Events" at bounding box center [259, 12] width 17 height 24
click at [257, 17] on link "Events" at bounding box center [259, 12] width 17 height 24
click at [108, 13] on html "Liveroom Technologies Development Dev Quickstart Features Features Flags Catalo…" at bounding box center [203, 96] width 407 height 193
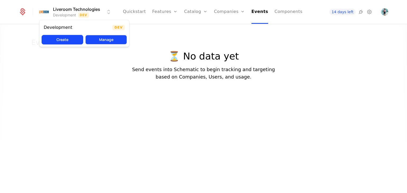
click at [110, 38] on button "Manage" at bounding box center [106, 40] width 42 height 10
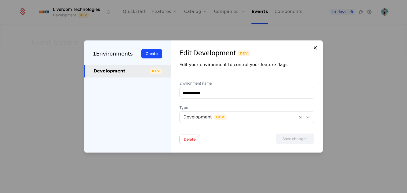
click at [314, 47] on icon at bounding box center [315, 48] width 6 height 6
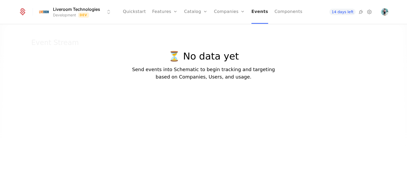
click at [254, 14] on link "Events" at bounding box center [259, 12] width 17 height 24
click at [204, 78] on p "Send events into Schematic to begin tracking and targeting based on Companies, …" at bounding box center [203, 73] width 143 height 15
click at [384, 11] on img "Open user button" at bounding box center [384, 11] width 7 height 7
click at [366, 13] on icon at bounding box center [369, 12] width 6 height 6
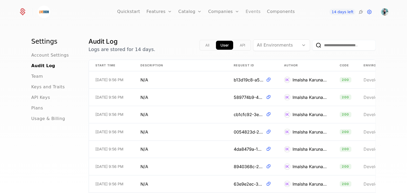
click at [247, 11] on link "Events" at bounding box center [252, 12] width 15 height 24
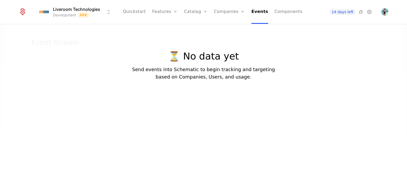
drag, startPoint x: 203, startPoint y: 73, endPoint x: 126, endPoint y: 97, distance: 81.2
click at [126, 97] on div at bounding box center [203, 117] width 407 height 193
click at [228, 37] on link "Users" at bounding box center [232, 40] width 24 height 6
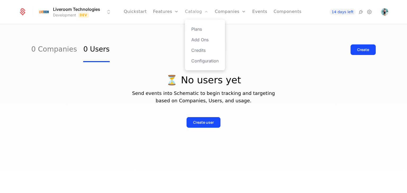
click at [187, 14] on link "Catalog" at bounding box center [197, 12] width 24 height 24
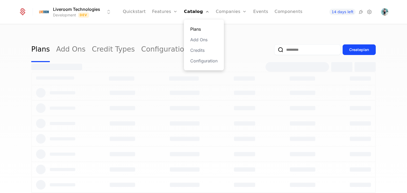
click at [202, 28] on link "Plans" at bounding box center [203, 29] width 27 height 6
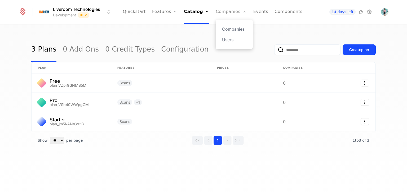
click at [234, 10] on link "Companies" at bounding box center [231, 12] width 31 height 24
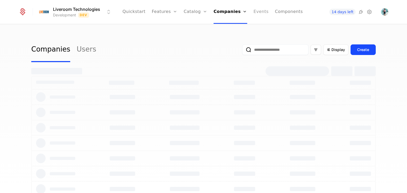
click at [253, 12] on link "Events" at bounding box center [260, 12] width 15 height 24
